Goal: Task Accomplishment & Management: Use online tool/utility

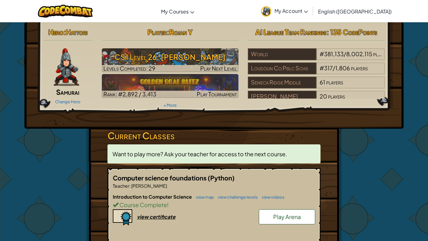
click at [361, 118] on div "Hero : Hattori Samurai Change Hero Player : Rojan Y CS1 Level 26: Wakka Maul Le…" at bounding box center [214, 75] width 380 height 106
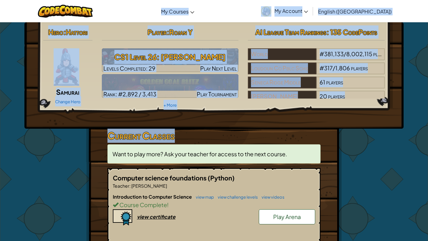
drag, startPoint x: 243, startPoint y: 133, endPoint x: 238, endPoint y: 0, distance: 132.8
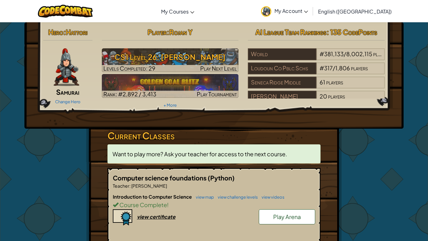
click at [240, 1] on div "Toggle navigation My Courses CodeCombat Classroom Ozaria Classroom AI League Es…" at bounding box center [214, 11] width 432 height 22
drag, startPoint x: 428, startPoint y: 241, endPoint x: 388, endPoint y: 56, distance: 188.4
click at [375, 57] on div "Hero : Hattori Samurai Change Hero Player : Rojan Y CS1 Level 26: Wakka Maul Le…" at bounding box center [214, 179] width 428 height 314
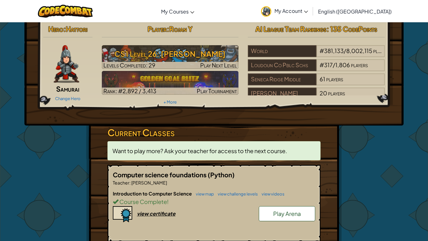
scroll to position [4, 0]
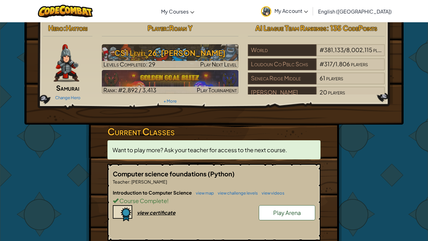
click at [243, 45] on div "AI League Team Rankings : 135 CodePoints World # 381,133 / 8,002,115 players Lo…" at bounding box center [316, 57] width 146 height 73
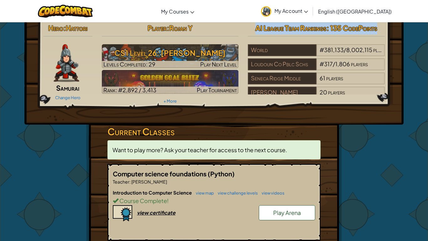
drag, startPoint x: 243, startPoint y: 45, endPoint x: 251, endPoint y: 40, distance: 9.7
click at [251, 40] on div "AI League Team Rankings : 135 CodePoints World # 381,133 / 8,002,115 players Lo…" at bounding box center [316, 57] width 146 height 73
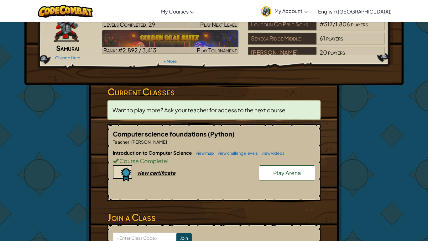
scroll to position [0, 0]
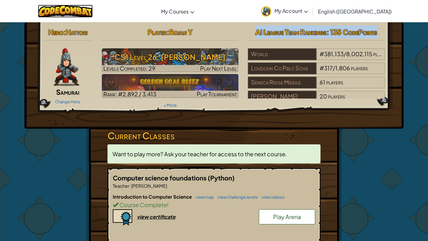
click at [93, 12] on img at bounding box center [65, 11] width 55 height 13
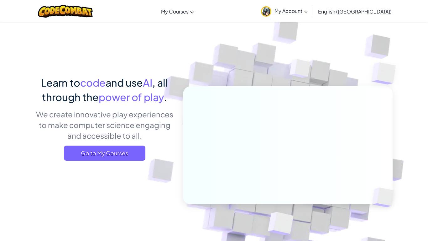
click at [98, 13] on div "Toggle navigation My Courses CodeCombat Classroom Ozaria Classroom AI League Es…" at bounding box center [214, 11] width 432 height 22
click at [307, 17] on link "My Account" at bounding box center [284, 11] width 53 height 20
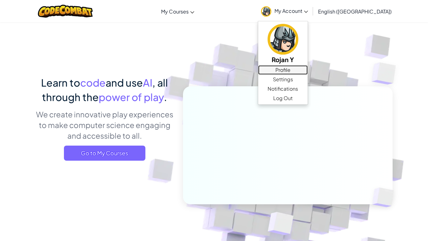
click at [308, 66] on link "Profile" at bounding box center [283, 69] width 50 height 9
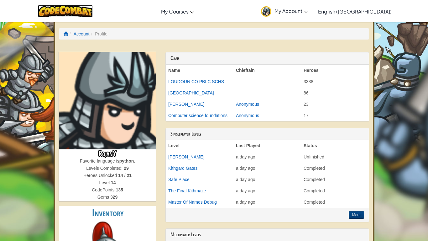
click at [93, 14] on img at bounding box center [65, 11] width 55 height 13
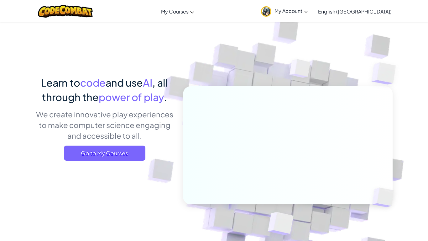
click at [104, 161] on div "Learn to code and use AI , all through the power of play . We create innovative…" at bounding box center [104, 120] width 138 height 90
click at [108, 155] on span "Go to My Courses" at bounding box center [105, 153] width 82 height 15
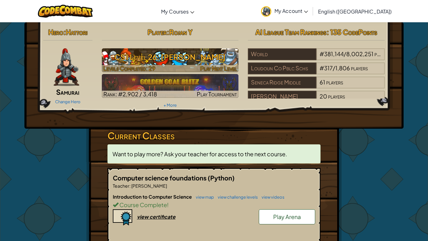
click at [212, 56] on h3 "CS1 Level 26: Wakka Maul" at bounding box center [170, 57] width 137 height 14
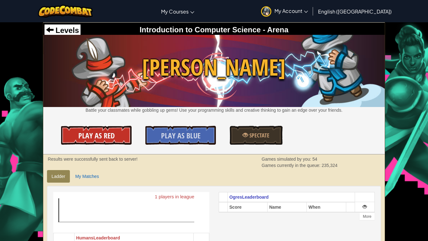
click at [122, 137] on link "Play As Red" at bounding box center [96, 135] width 70 height 19
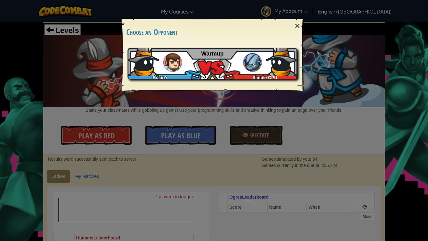
click at [235, 71] on div "RojanY Simple CPU Warmup" at bounding box center [213, 63] width 170 height 31
